Goal: Information Seeking & Learning: Find specific fact

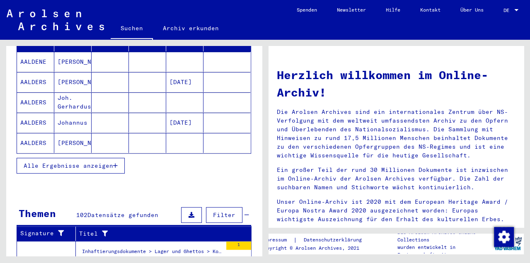
scroll to position [98, 0]
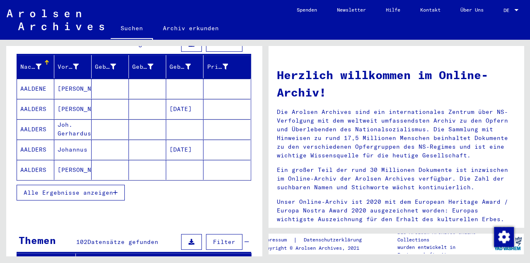
click at [75, 189] on span "Alle Ergebnisse anzeigen" at bounding box center [69, 192] width 90 height 7
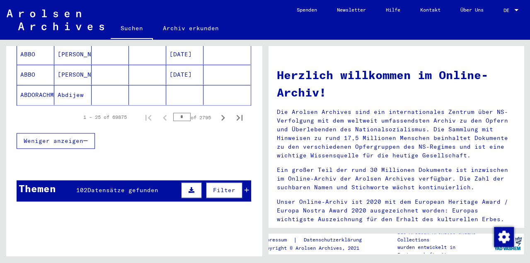
scroll to position [521, 0]
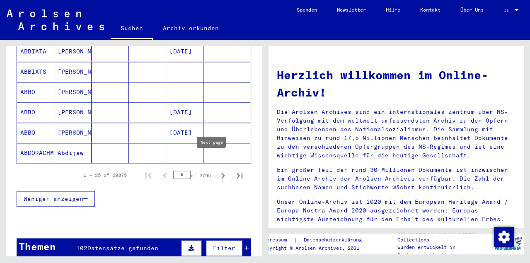
click at [221, 173] on icon "Next page" at bounding box center [223, 176] width 4 height 6
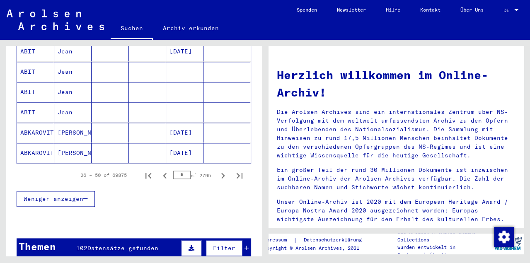
click at [221, 173] on icon "Next page" at bounding box center [223, 176] width 4 height 6
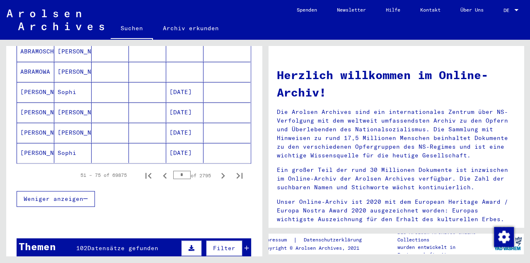
click at [221, 173] on icon "Next page" at bounding box center [223, 176] width 4 height 6
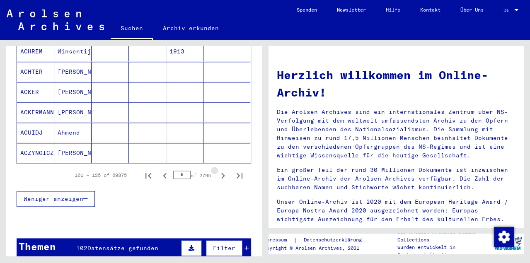
click at [221, 173] on icon "Next page" at bounding box center [223, 176] width 4 height 6
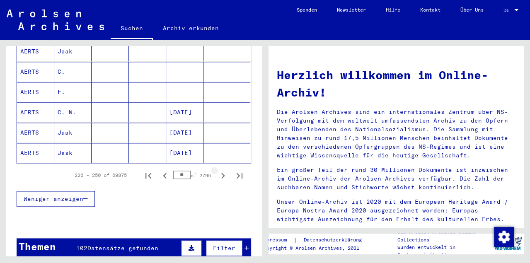
click at [221, 173] on icon "Next page" at bounding box center [223, 176] width 4 height 6
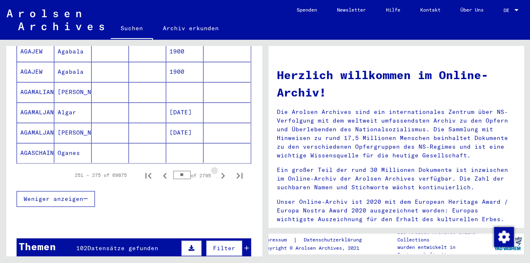
click at [221, 173] on icon "Next page" at bounding box center [223, 176] width 4 height 6
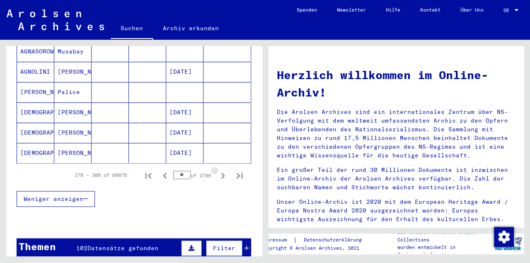
click at [221, 173] on icon "Next page" at bounding box center [223, 176] width 4 height 6
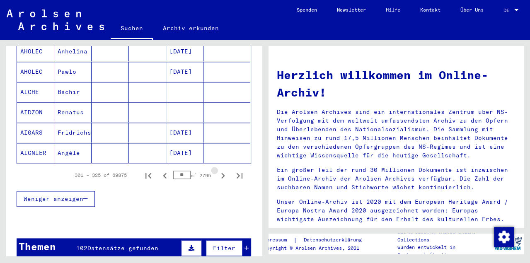
click at [221, 173] on icon "Next page" at bounding box center [223, 176] width 4 height 6
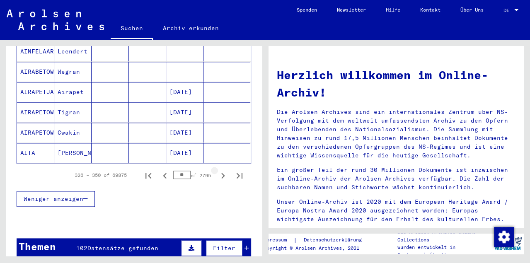
click at [221, 173] on icon "Next page" at bounding box center [223, 176] width 4 height 6
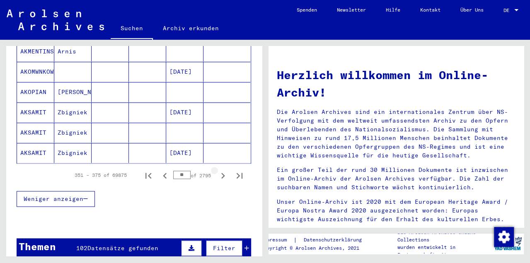
click at [221, 173] on icon "Next page" at bounding box center [223, 176] width 4 height 6
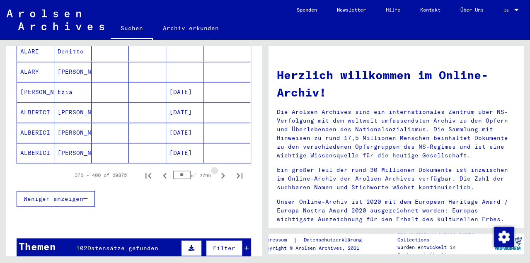
click at [221, 173] on icon "Next page" at bounding box center [223, 176] width 4 height 6
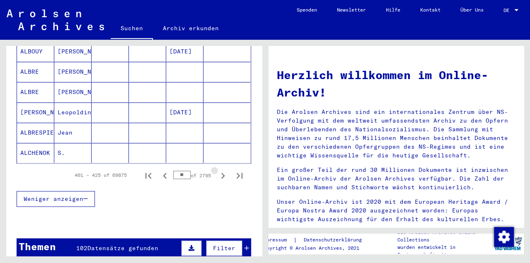
click at [221, 173] on icon "Next page" at bounding box center [223, 176] width 4 height 6
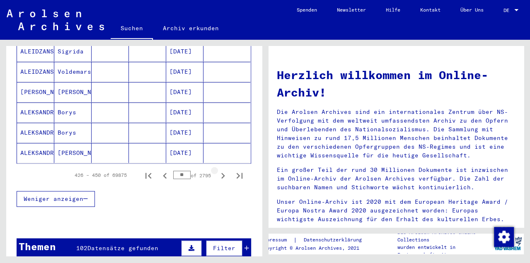
click at [221, 173] on icon "Next page" at bounding box center [223, 176] width 4 height 6
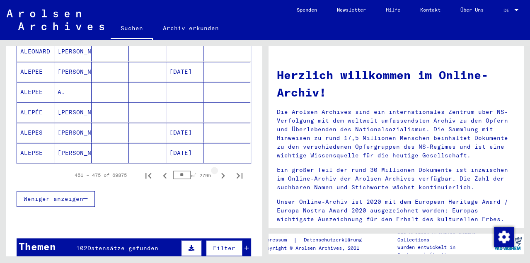
click at [221, 173] on icon "Next page" at bounding box center [223, 176] width 4 height 6
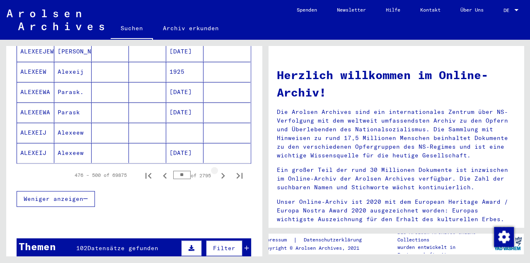
click at [221, 173] on icon "Next page" at bounding box center [223, 176] width 4 height 6
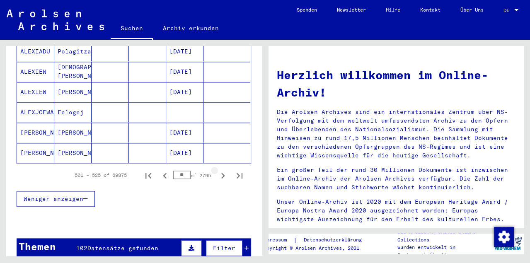
click at [221, 173] on icon "Next page" at bounding box center [223, 176] width 4 height 6
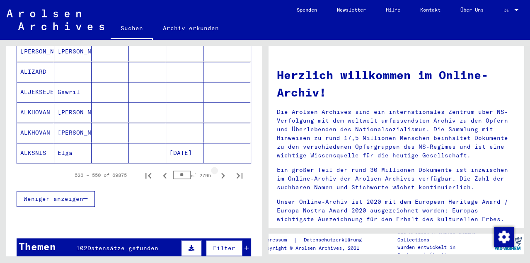
click at [221, 173] on icon "Next page" at bounding box center [223, 176] width 4 height 6
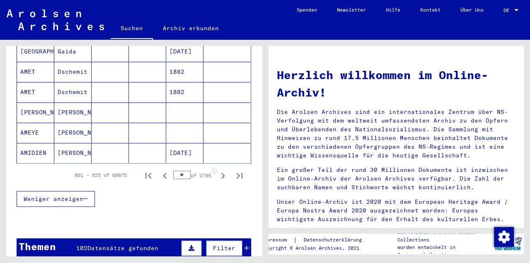
click at [221, 173] on icon "Next page" at bounding box center [223, 176] width 4 height 6
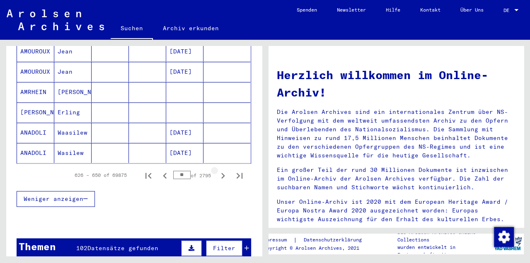
click at [221, 173] on icon "Next page" at bounding box center [223, 176] width 4 height 6
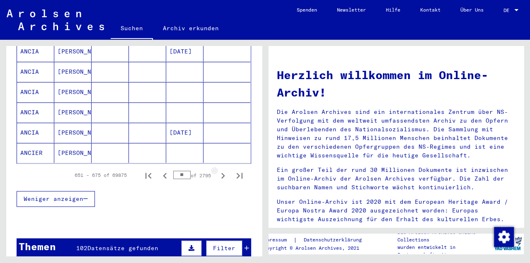
click at [221, 173] on icon "Next page" at bounding box center [223, 176] width 4 height 6
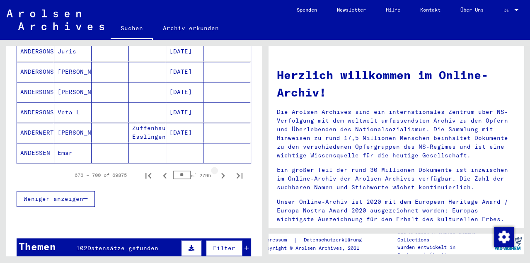
click at [221, 173] on icon "Next page" at bounding box center [223, 176] width 4 height 6
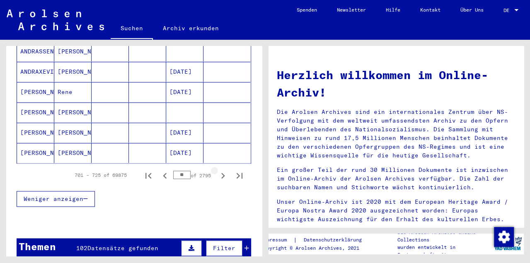
click at [221, 173] on icon "Next page" at bounding box center [223, 176] width 4 height 6
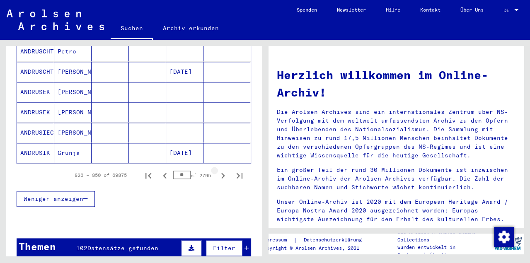
click at [221, 173] on icon "Next page" at bounding box center [223, 176] width 4 height 6
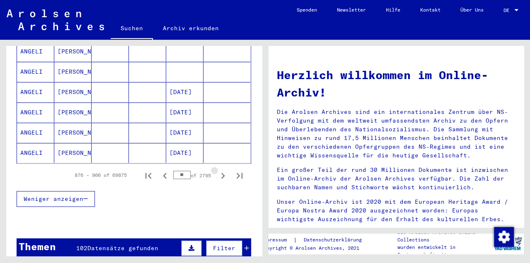
click at [221, 173] on icon "Next page" at bounding box center [223, 176] width 4 height 6
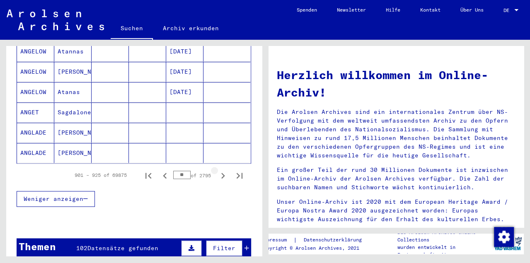
click at [221, 173] on icon "Next page" at bounding box center [223, 176] width 4 height 6
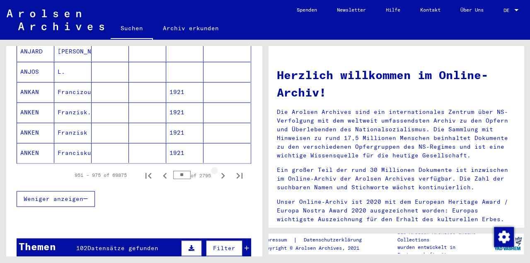
click at [221, 173] on icon "Next page" at bounding box center [223, 176] width 4 height 6
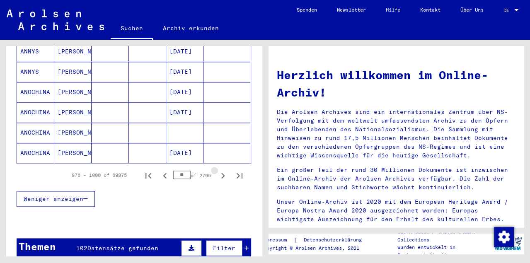
click at [221, 173] on icon "Next page" at bounding box center [223, 176] width 4 height 6
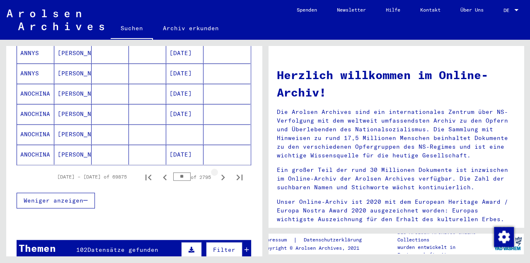
scroll to position [523, 0]
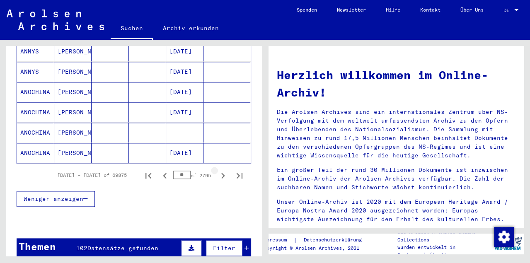
click at [221, 173] on icon "Next page" at bounding box center [223, 176] width 4 height 6
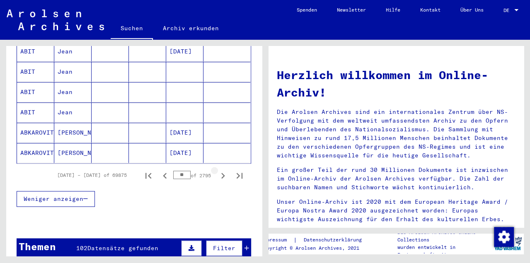
click at [221, 173] on icon "Next page" at bounding box center [223, 176] width 4 height 6
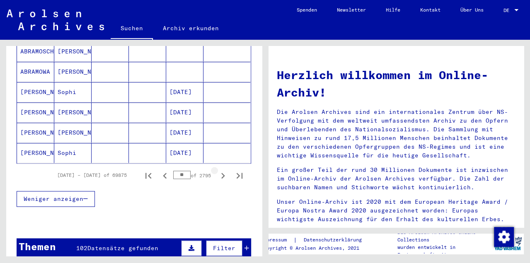
click at [221, 173] on icon "Next page" at bounding box center [223, 176] width 4 height 6
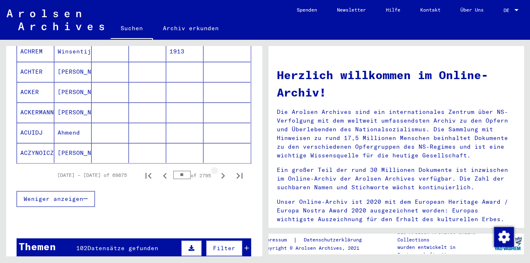
click at [221, 173] on icon "Next page" at bounding box center [223, 176] width 4 height 6
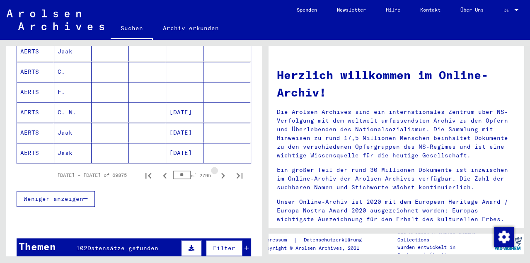
click at [221, 173] on icon "Next page" at bounding box center [223, 176] width 4 height 6
type input "**"
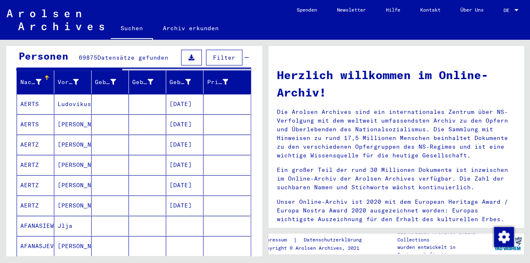
scroll to position [0, 0]
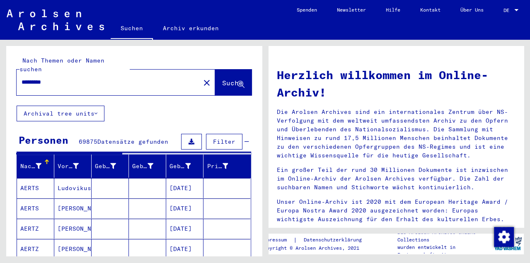
click at [21, 73] on div "*********" at bounding box center [104, 82] width 174 height 19
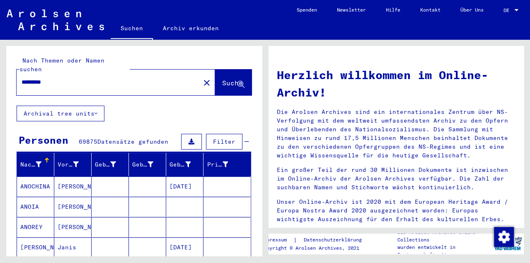
click at [23, 78] on input "*********" at bounding box center [106, 82] width 169 height 9
click at [222, 79] on span "Suche" at bounding box center [232, 83] width 21 height 8
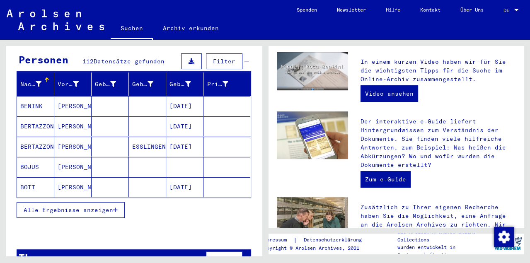
scroll to position [92, 0]
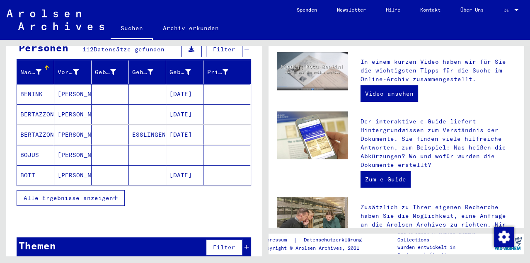
click at [94, 194] on span "Alle Ergebnisse anzeigen" at bounding box center [69, 197] width 90 height 7
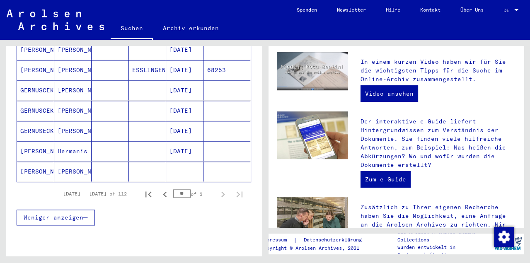
scroll to position [519, 0]
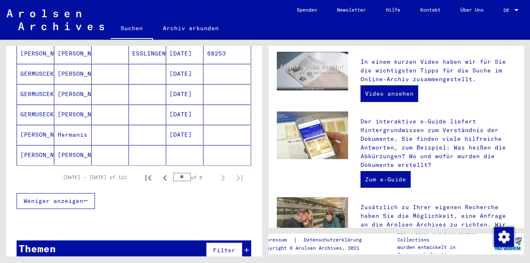
click at [48, 145] on mat-cell "[PERSON_NAME]" at bounding box center [35, 155] width 37 height 20
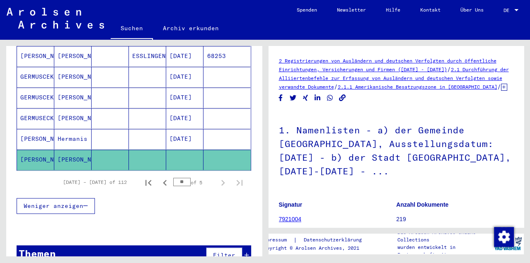
click at [204, 194] on div "Weniger anzeigen" at bounding box center [134, 206] width 235 height 24
click at [103, 129] on mat-cell at bounding box center [110, 139] width 37 height 20
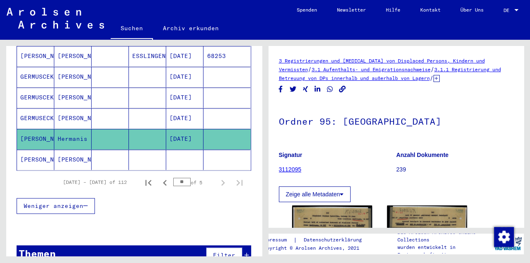
click at [174, 194] on div "Weniger anzeigen" at bounding box center [134, 206] width 235 height 24
click at [188, 178] on div "** of 5" at bounding box center [193, 182] width 41 height 8
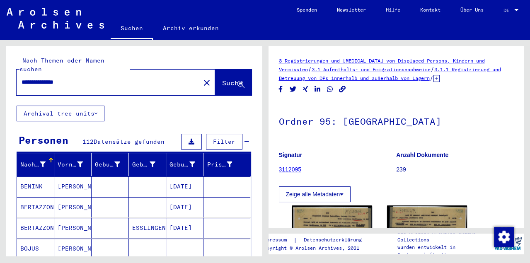
click at [165, 89] on div "**********" at bounding box center [134, 76] width 256 height 60
click at [213, 138] on span "Filter" at bounding box center [224, 141] width 22 height 7
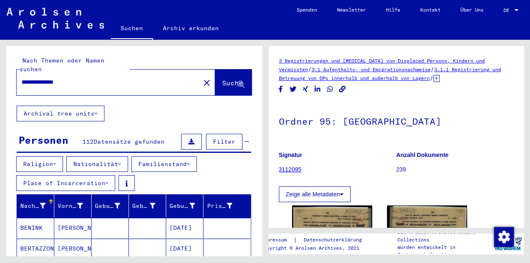
click at [190, 161] on icon at bounding box center [188, 164] width 3 height 6
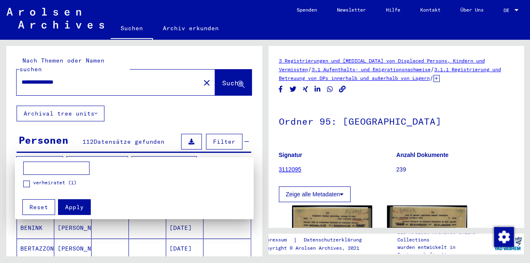
click at [213, 150] on div at bounding box center [265, 131] width 530 height 263
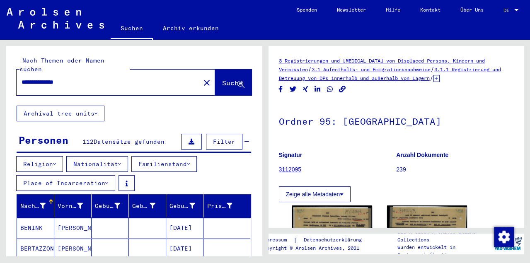
click at [48, 156] on button "Religion" at bounding box center [39, 164] width 47 height 16
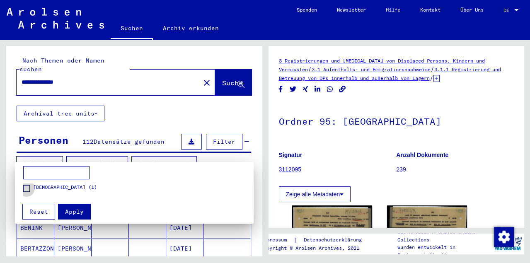
click at [24, 189] on span at bounding box center [26, 188] width 7 height 7
click at [68, 209] on span "Apply" at bounding box center [74, 211] width 19 height 7
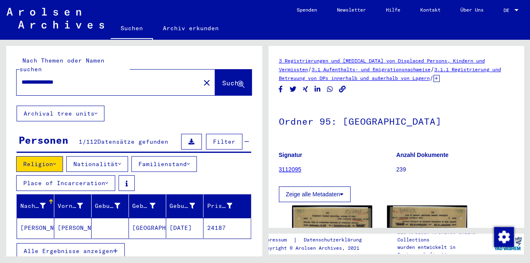
drag, startPoint x: 41, startPoint y: 74, endPoint x: 19, endPoint y: 69, distance: 21.7
click at [22, 78] on input "**********" at bounding box center [109, 82] width 174 height 9
type input "*********"
click at [222, 79] on span "Suche" at bounding box center [232, 83] width 21 height 8
